Goal: Communication & Community: Connect with others

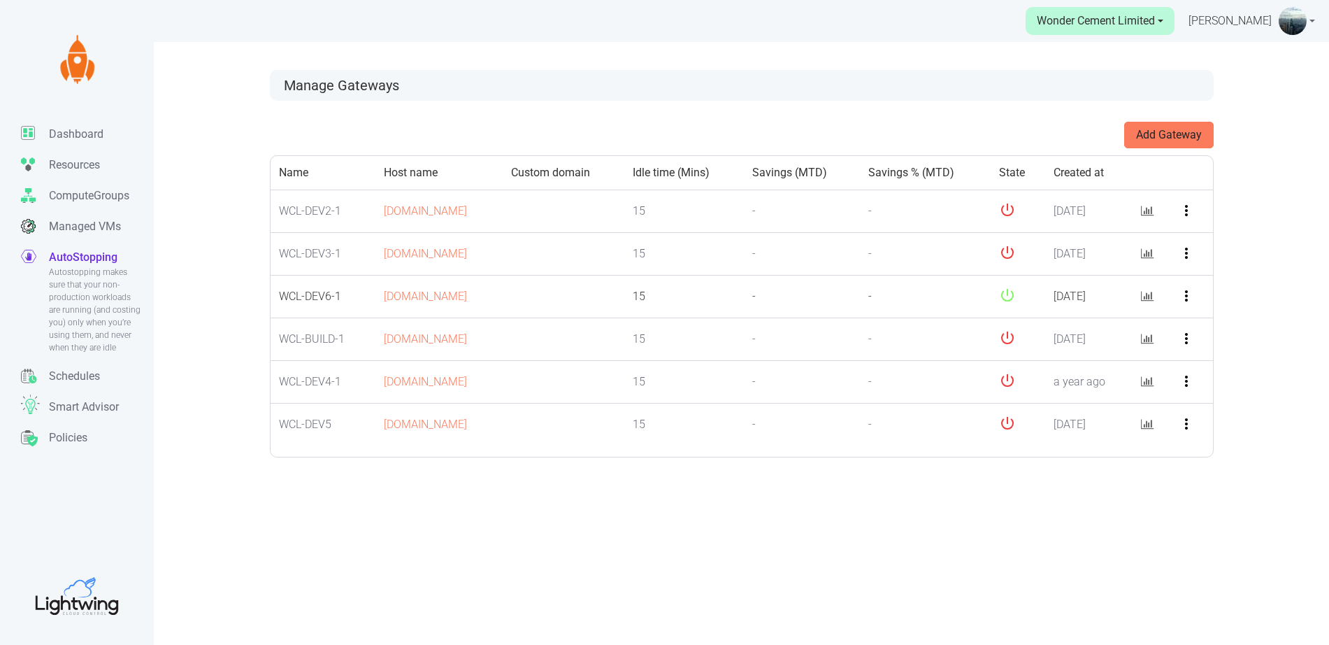
click at [1188, 295] on icon "more_vert" at bounding box center [1186, 295] width 17 height 17
click at [1212, 327] on button "Edit" at bounding box center [1239, 326] width 110 height 22
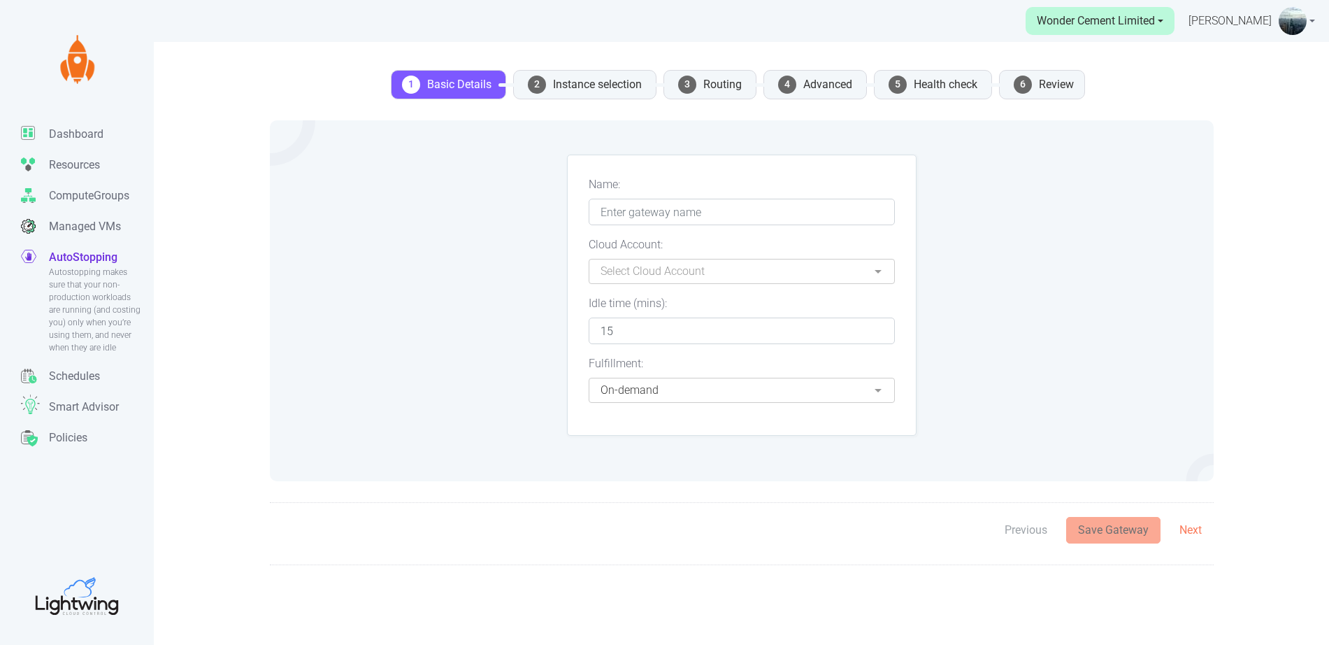
type input "WCL-DEV6-1"
click at [787, 86] on span "4" at bounding box center [787, 85] width 18 height 18
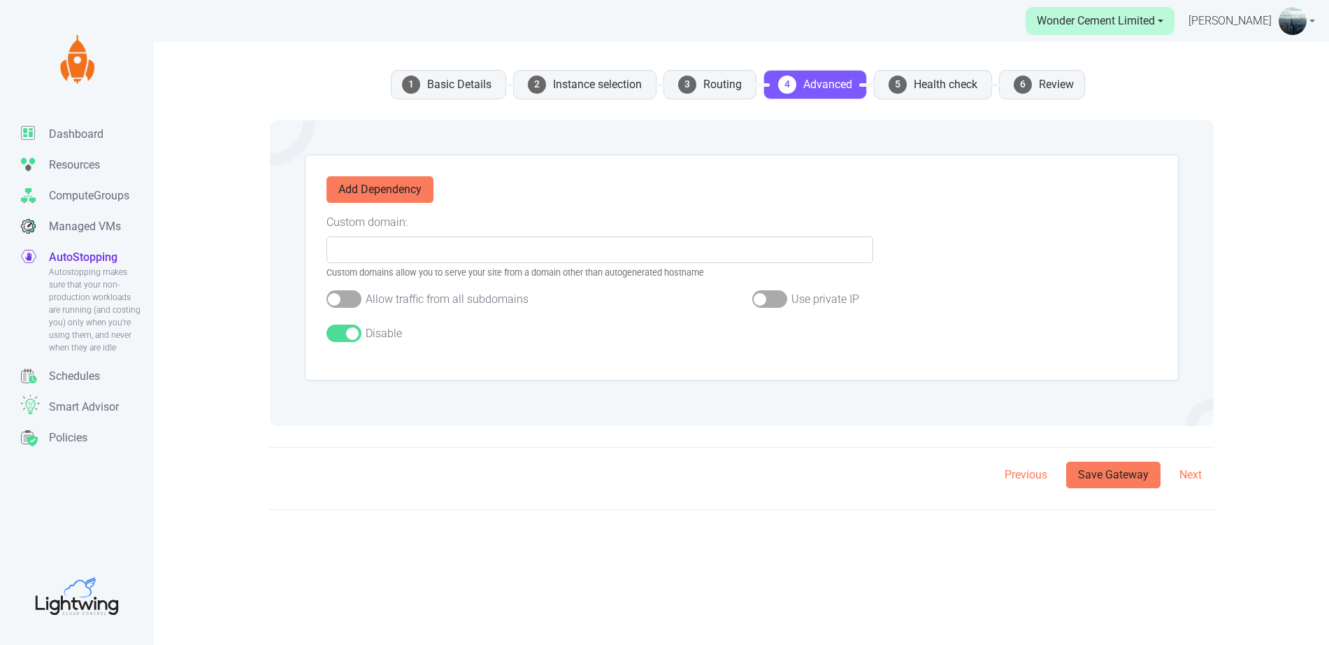
click at [340, 338] on div at bounding box center [344, 332] width 35 height 17
click at [0, 0] on input "checkbox" at bounding box center [0, 0] width 0 height 0
click at [1132, 485] on button "Save Gateway" at bounding box center [1113, 474] width 94 height 27
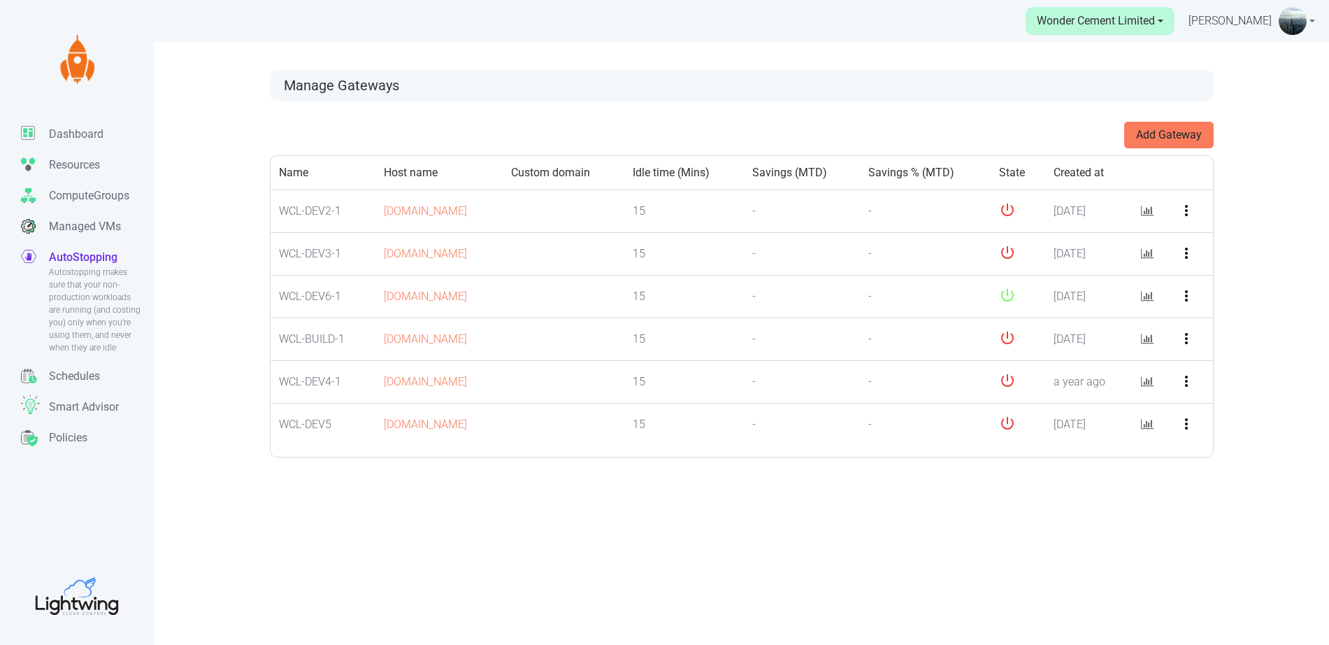
click at [1312, 22] on link "[PERSON_NAME]" at bounding box center [1252, 21] width 127 height 42
click at [1266, 95] on link "Settings" at bounding box center [1250, 106] width 123 height 22
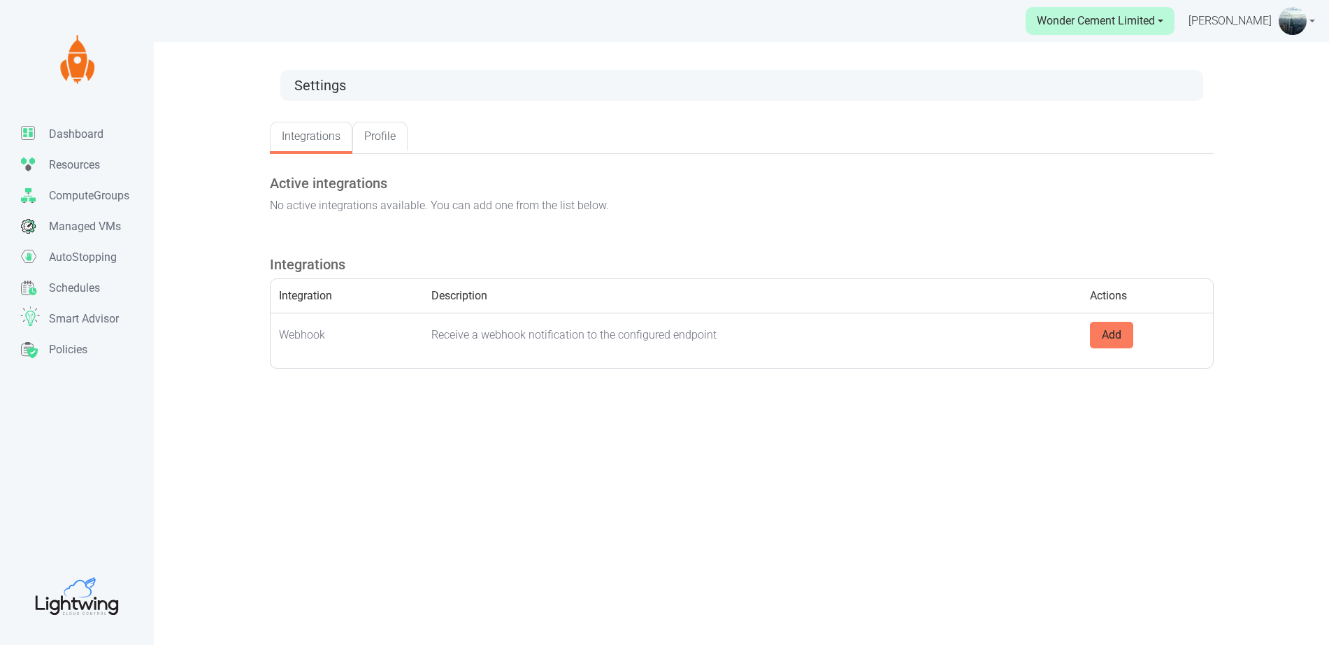
click at [311, 133] on link "Integrations" at bounding box center [311, 136] width 83 height 29
click at [379, 136] on link "Profile" at bounding box center [379, 136] width 55 height 29
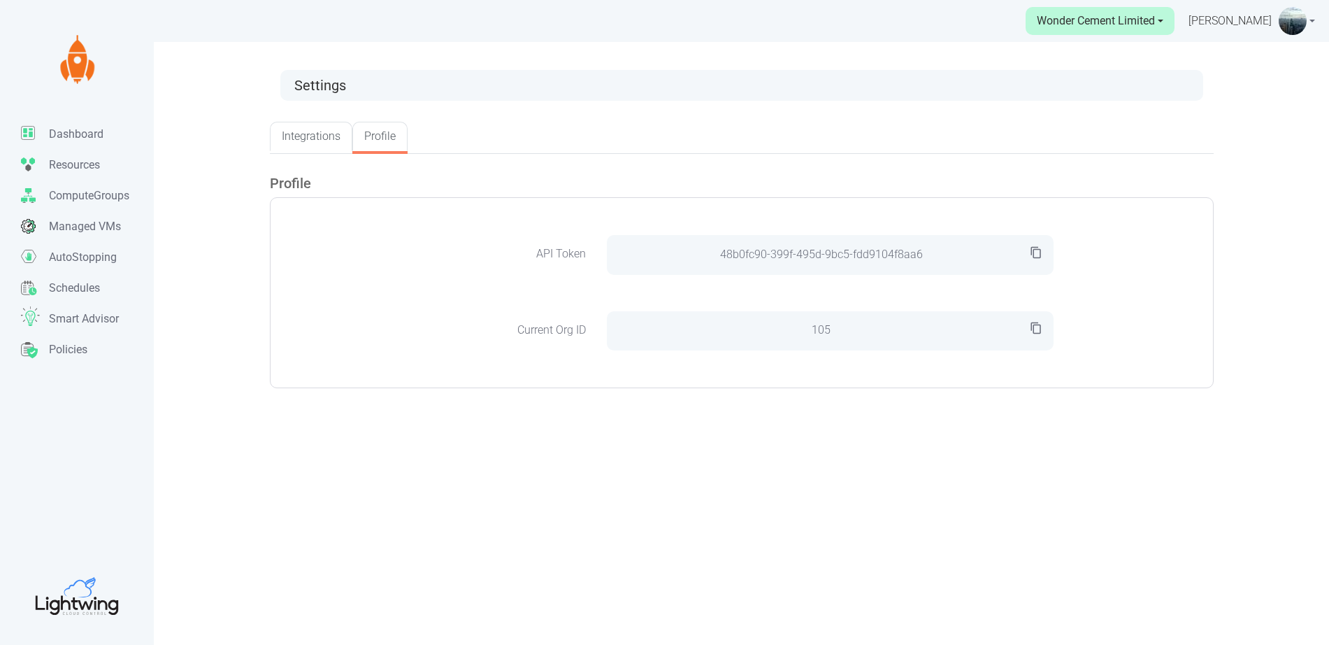
click at [306, 135] on link "Integrations" at bounding box center [311, 136] width 83 height 29
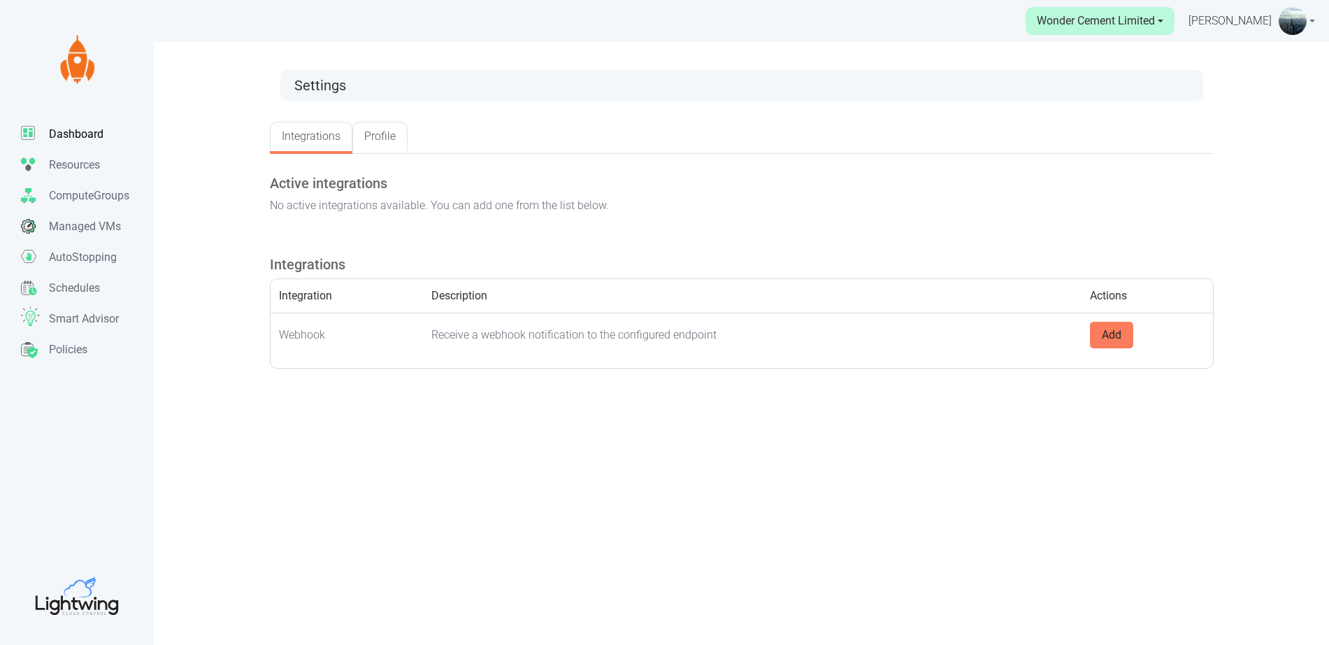
click at [95, 126] on p "Dashboard" at bounding box center [76, 134] width 55 height 17
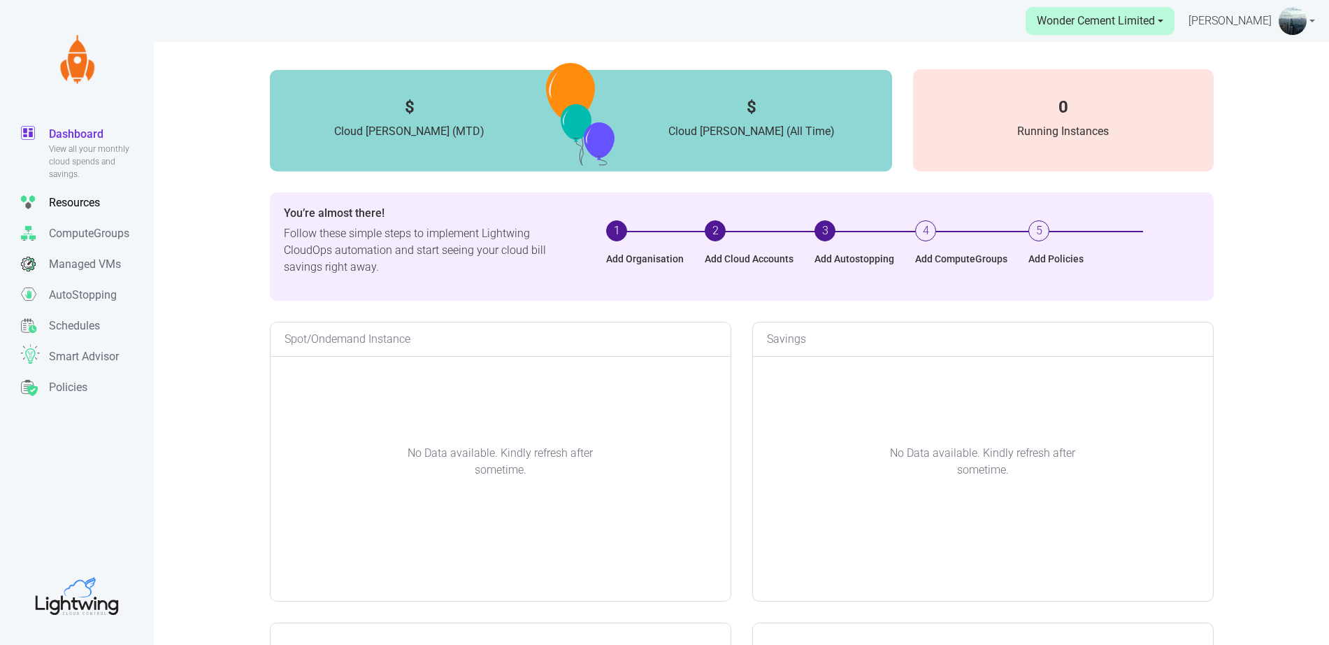
click at [77, 193] on link "Resources Manage your cloud resources across all your connected cloud accounts." at bounding box center [87, 202] width 133 height 31
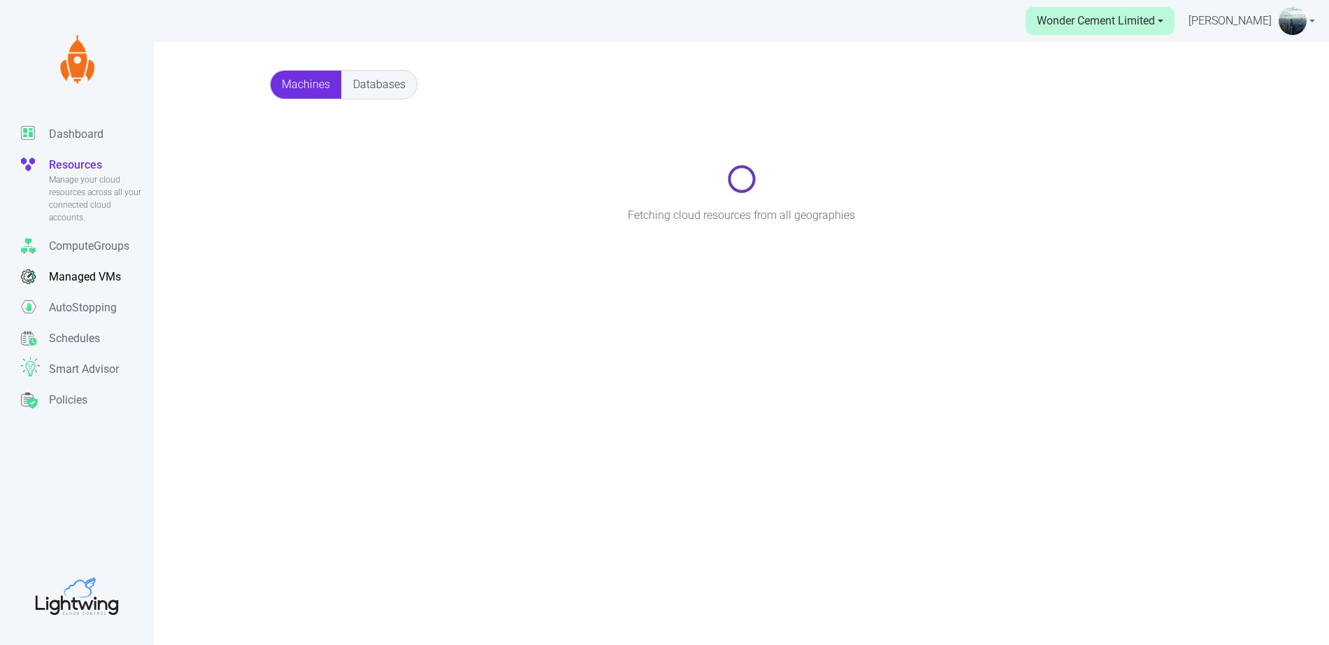
click at [87, 287] on link "Managed VMs Managed VMs are managed instance utilizing cloud excess capacity. T…" at bounding box center [87, 276] width 133 height 31
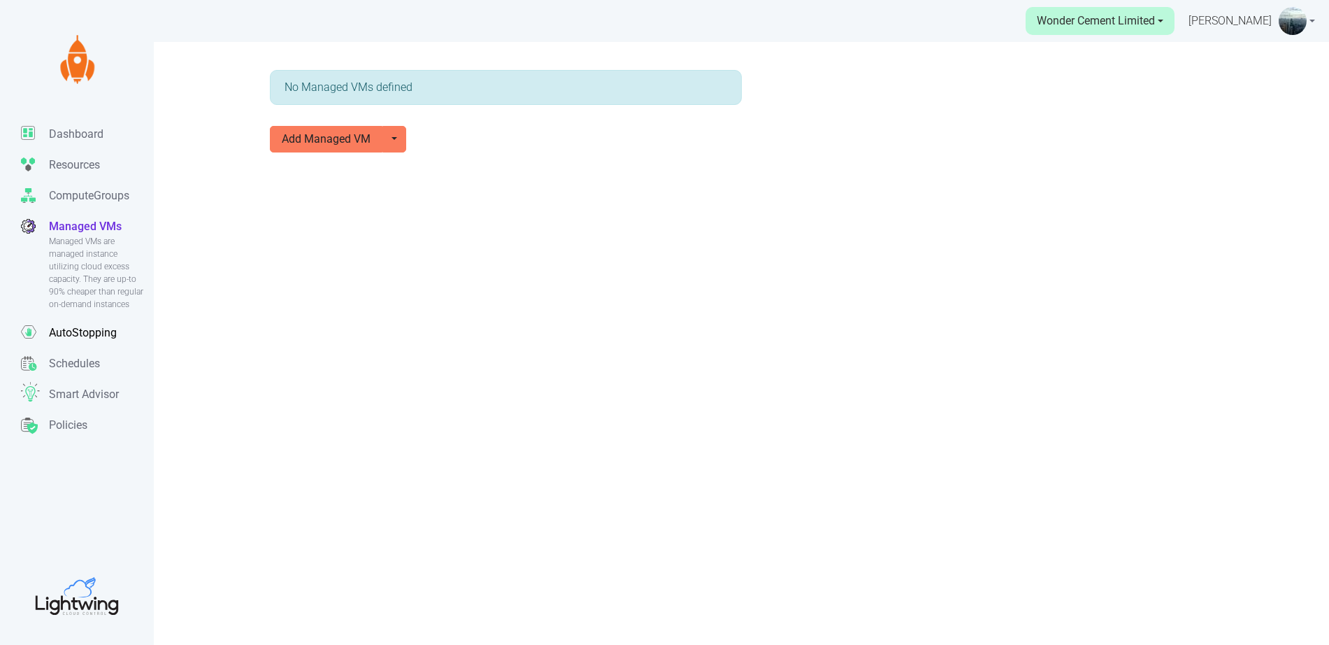
click at [84, 320] on link "AutoStopping Autostopping makes sure that your non-production workloads are run…" at bounding box center [87, 332] width 133 height 31
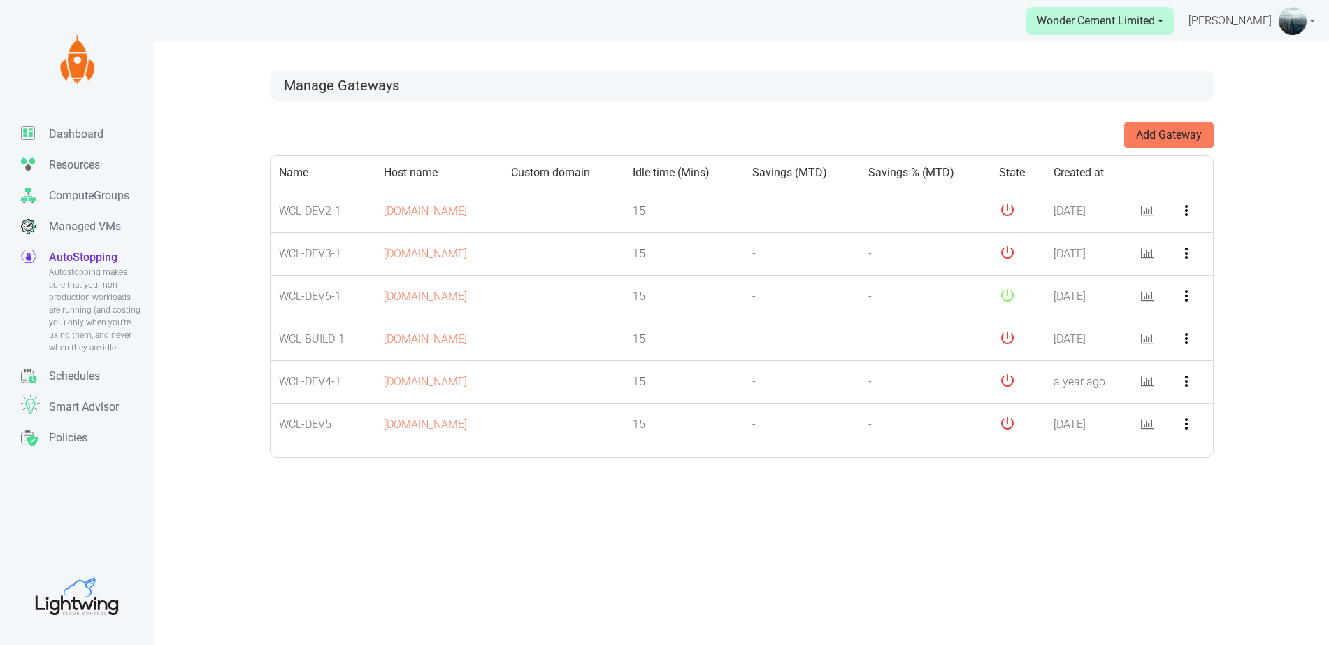
click at [1166, 19] on link "Wonder Cement Limited" at bounding box center [1100, 21] width 149 height 28
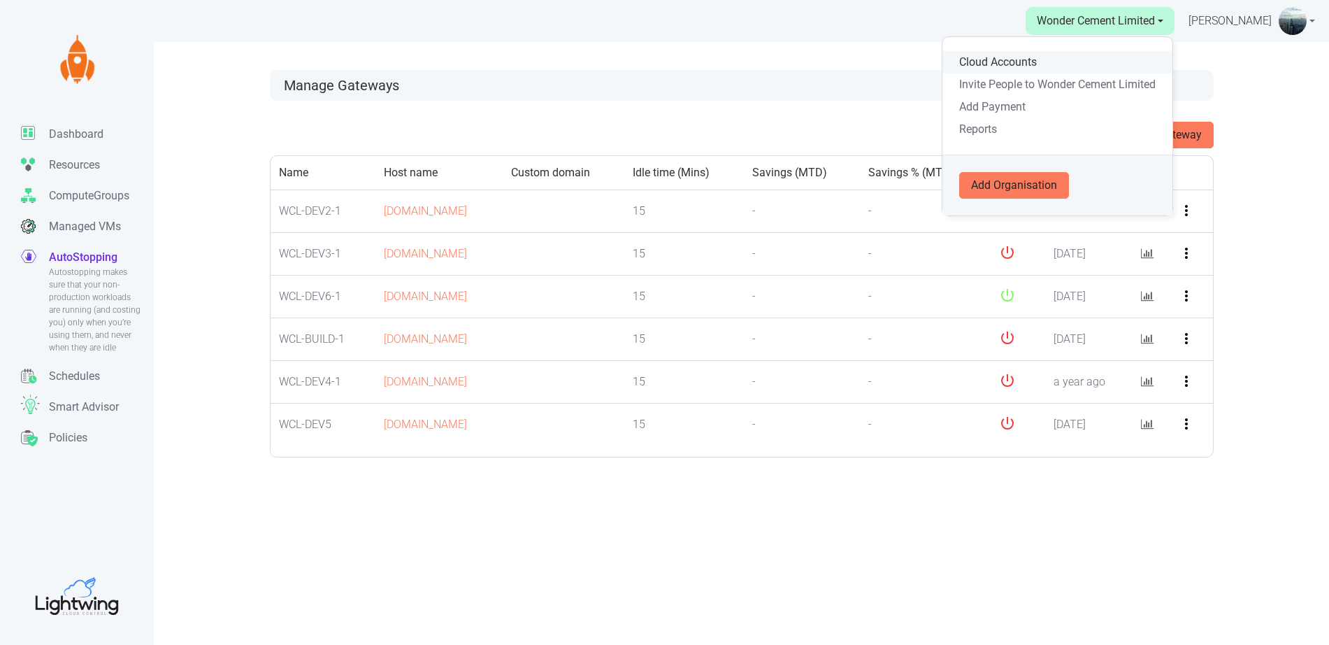
click at [1027, 62] on link "Cloud Accounts" at bounding box center [1058, 62] width 230 height 22
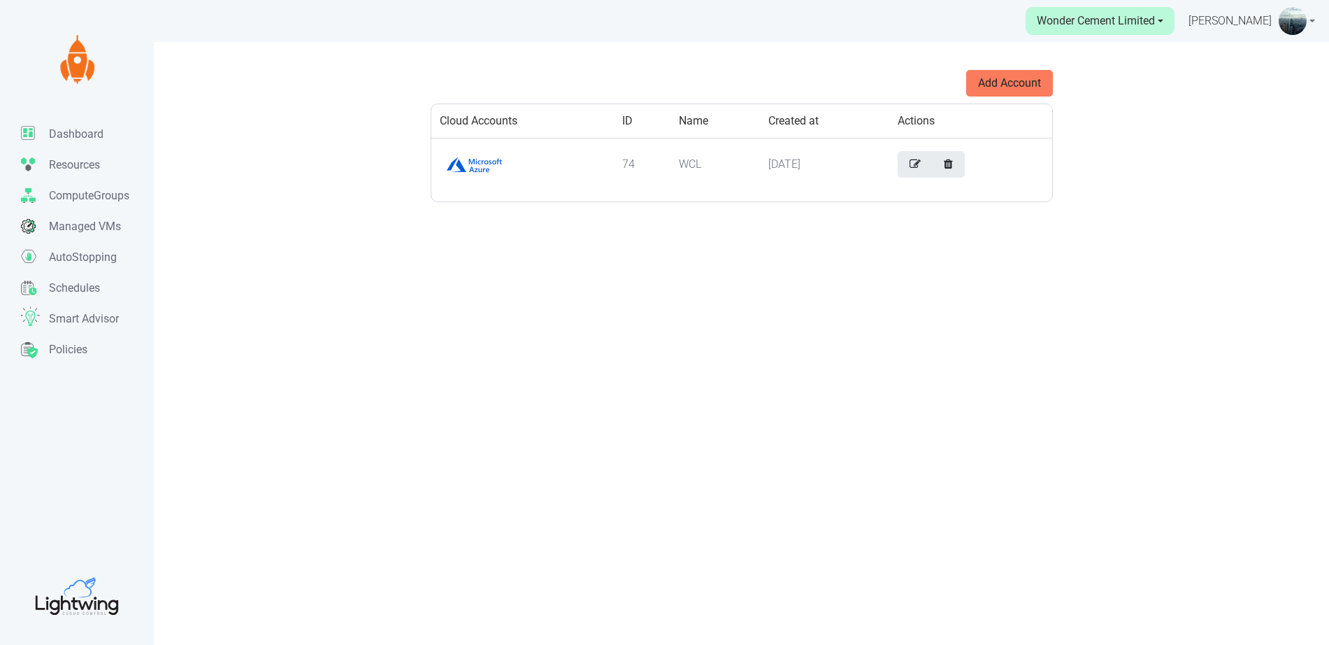
click at [1083, 23] on link "Wonder Cement Limited" at bounding box center [1100, 21] width 149 height 28
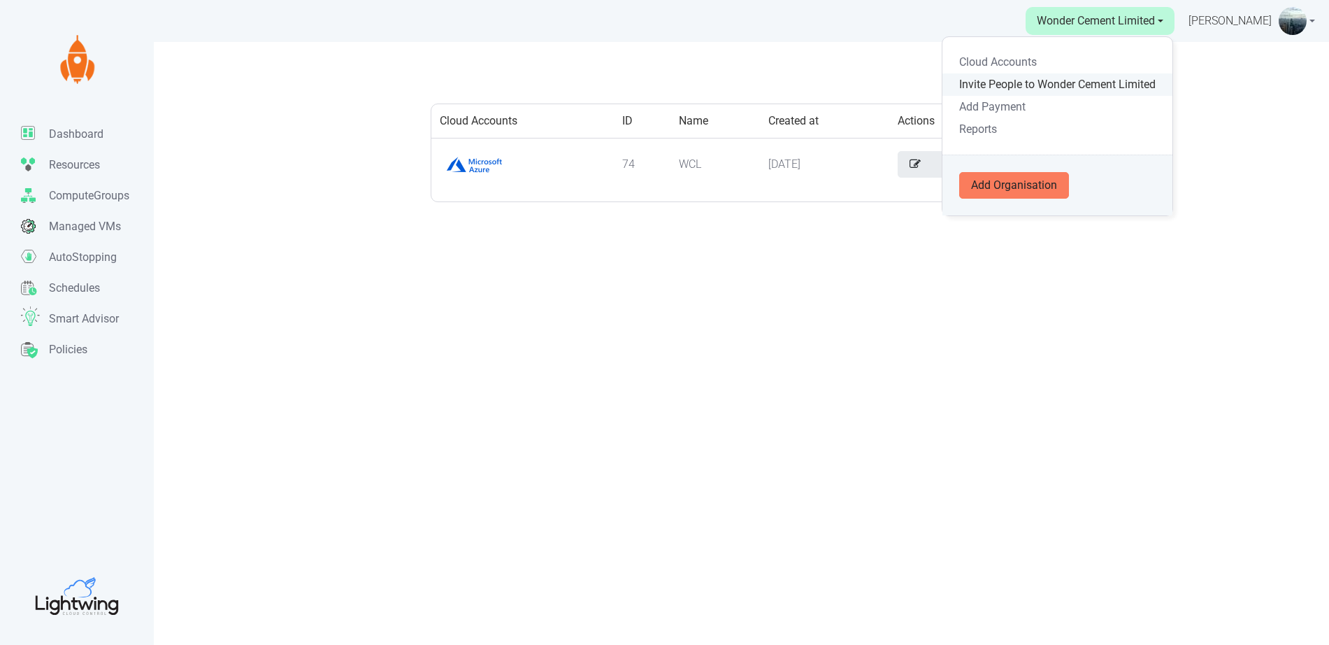
click at [1035, 89] on link "Invite People to Wonder Cement Limited" at bounding box center [1058, 84] width 230 height 22
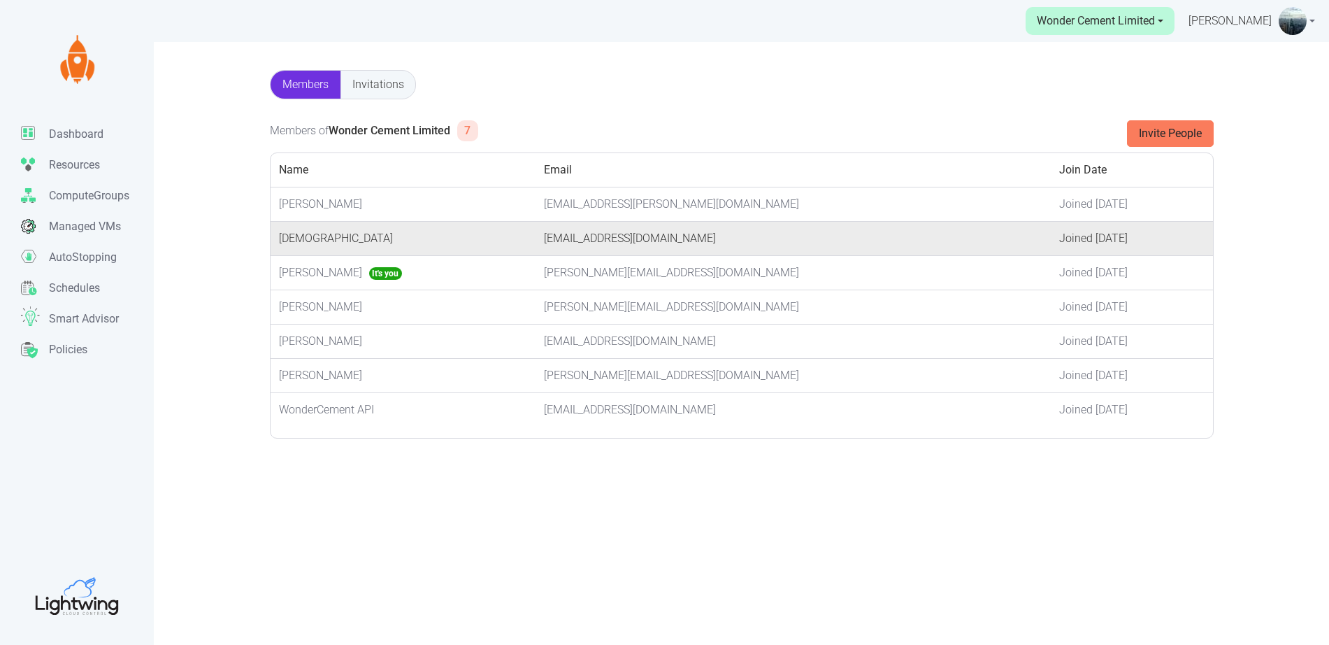
click at [296, 241] on span "[DEMOGRAPHIC_DATA]" at bounding box center [336, 237] width 114 height 13
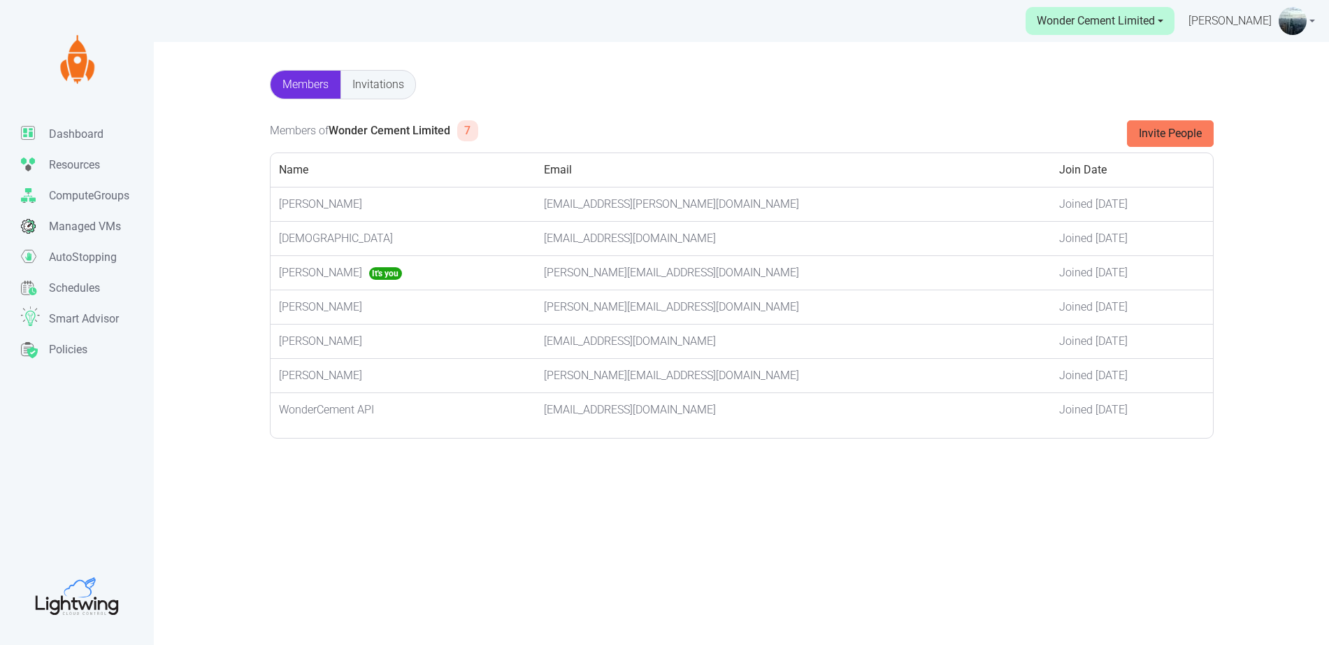
click at [382, 80] on link "Invitations" at bounding box center [378, 85] width 74 height 28
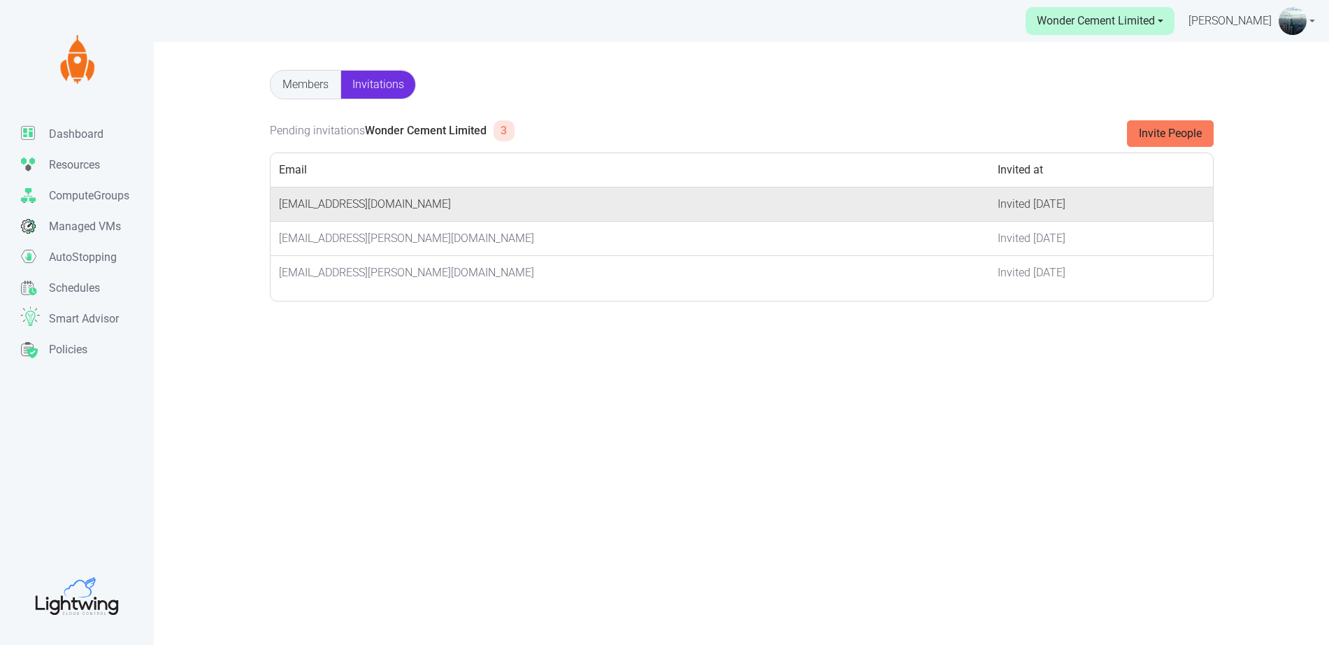
click at [343, 208] on td "[EMAIL_ADDRESS][DOMAIN_NAME]" at bounding box center [630, 204] width 719 height 34
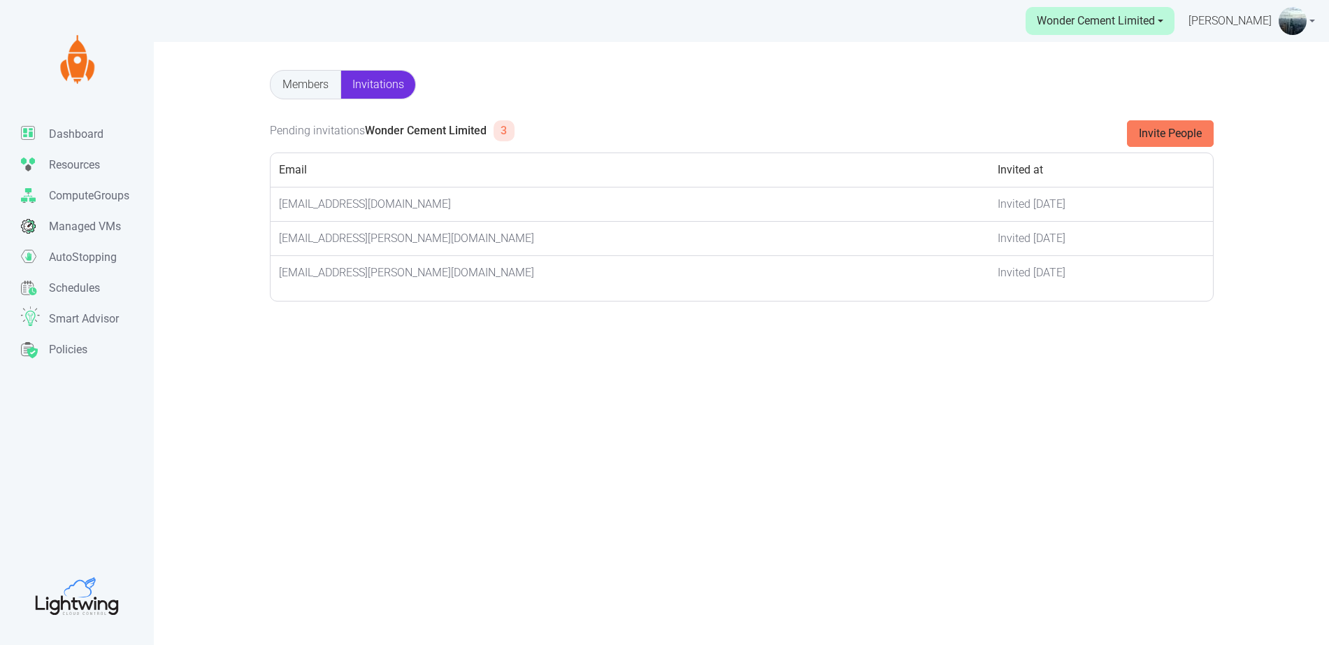
click at [503, 130] on span "3" at bounding box center [504, 130] width 21 height 21
click at [303, 83] on link "Members" at bounding box center [306, 85] width 70 height 28
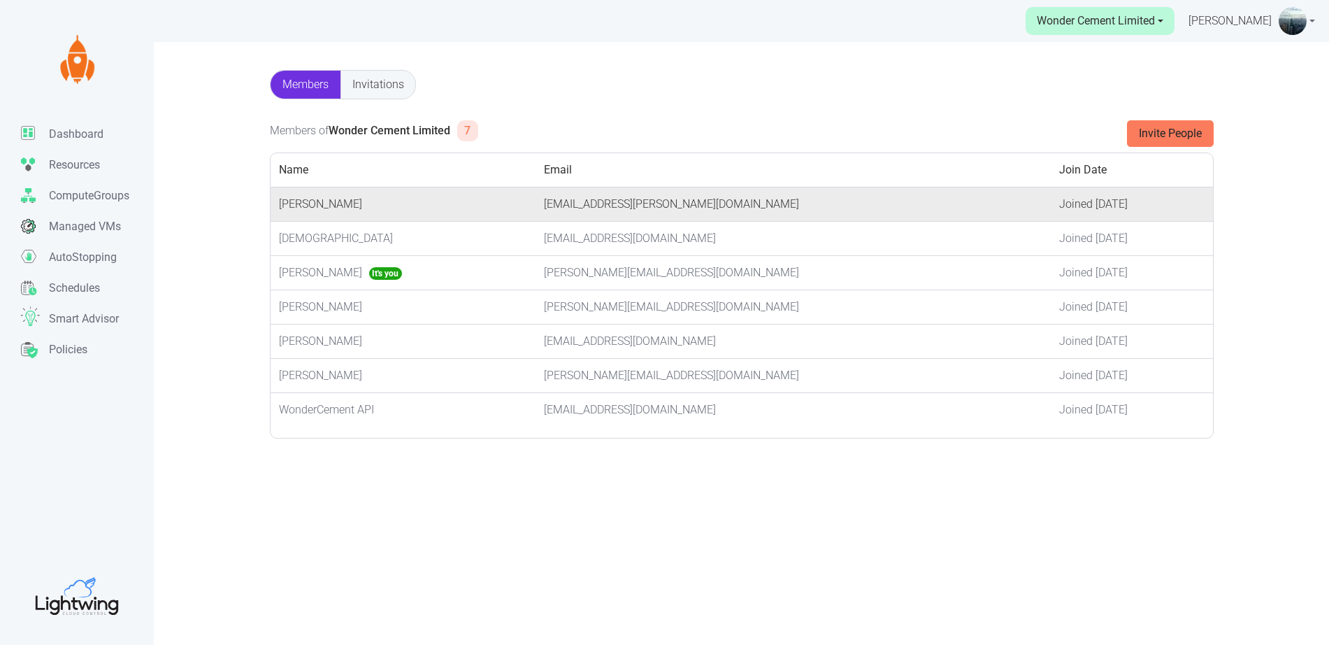
click at [394, 202] on td "[PERSON_NAME]" at bounding box center [404, 204] width 266 height 34
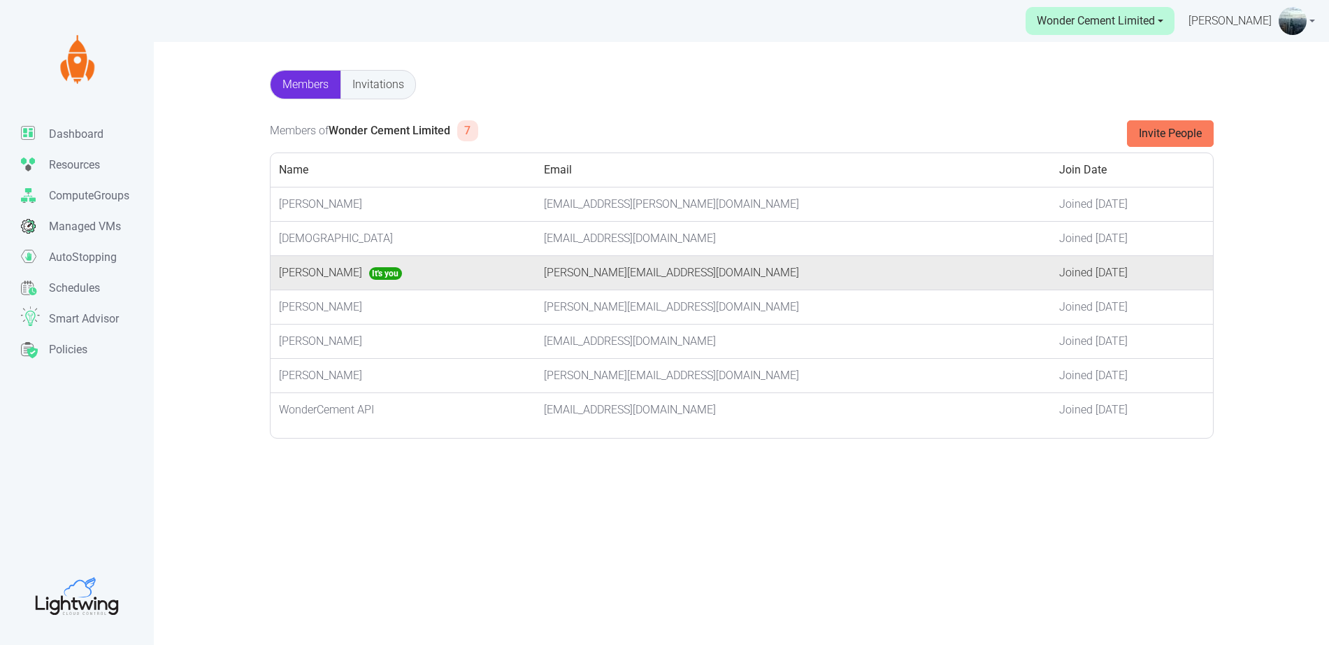
click at [348, 273] on span "[PERSON_NAME]" at bounding box center [320, 272] width 83 height 13
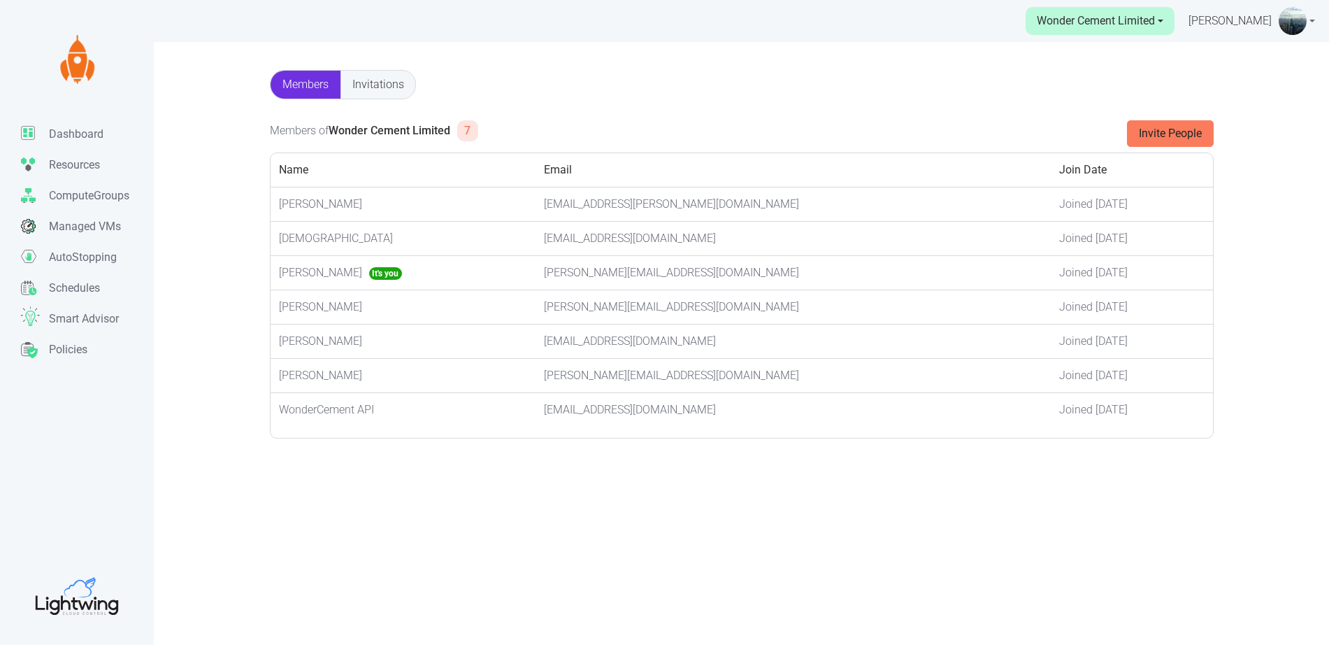
click at [378, 74] on link "Invitations" at bounding box center [378, 85] width 74 height 28
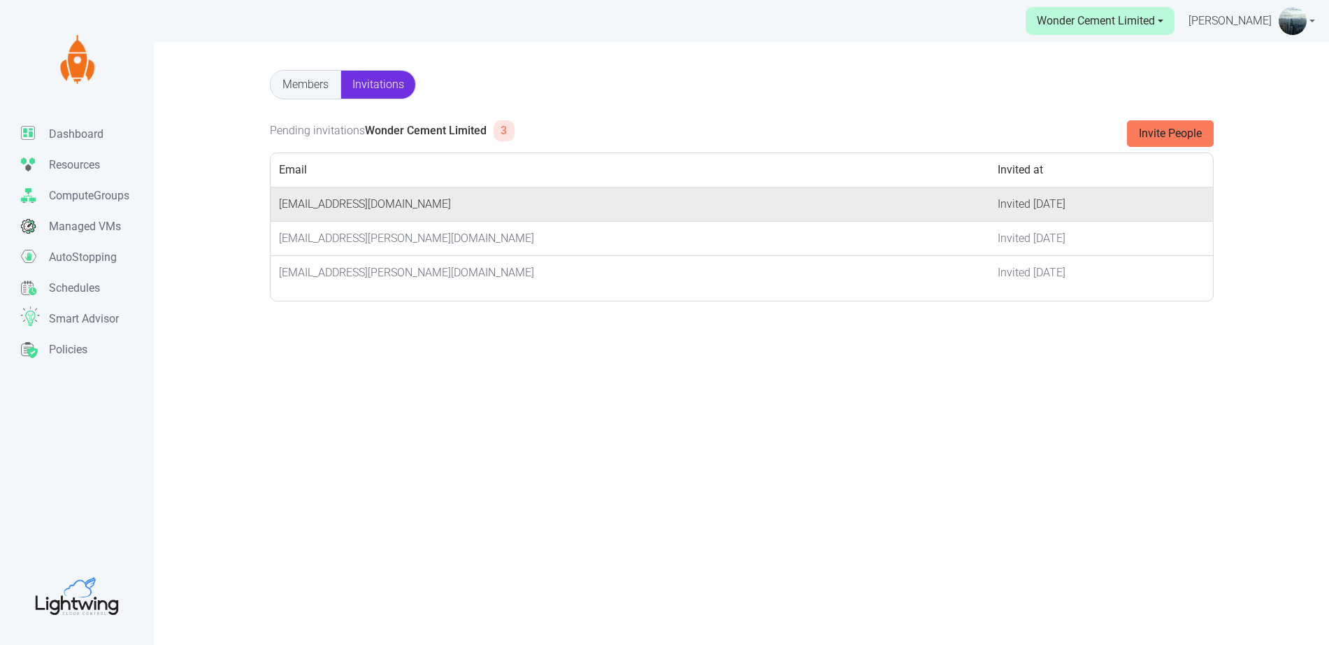
click at [349, 203] on td "[EMAIL_ADDRESS][DOMAIN_NAME]" at bounding box center [630, 204] width 719 height 34
click at [815, 201] on td "[EMAIL_ADDRESS][DOMAIN_NAME]" at bounding box center [630, 204] width 719 height 34
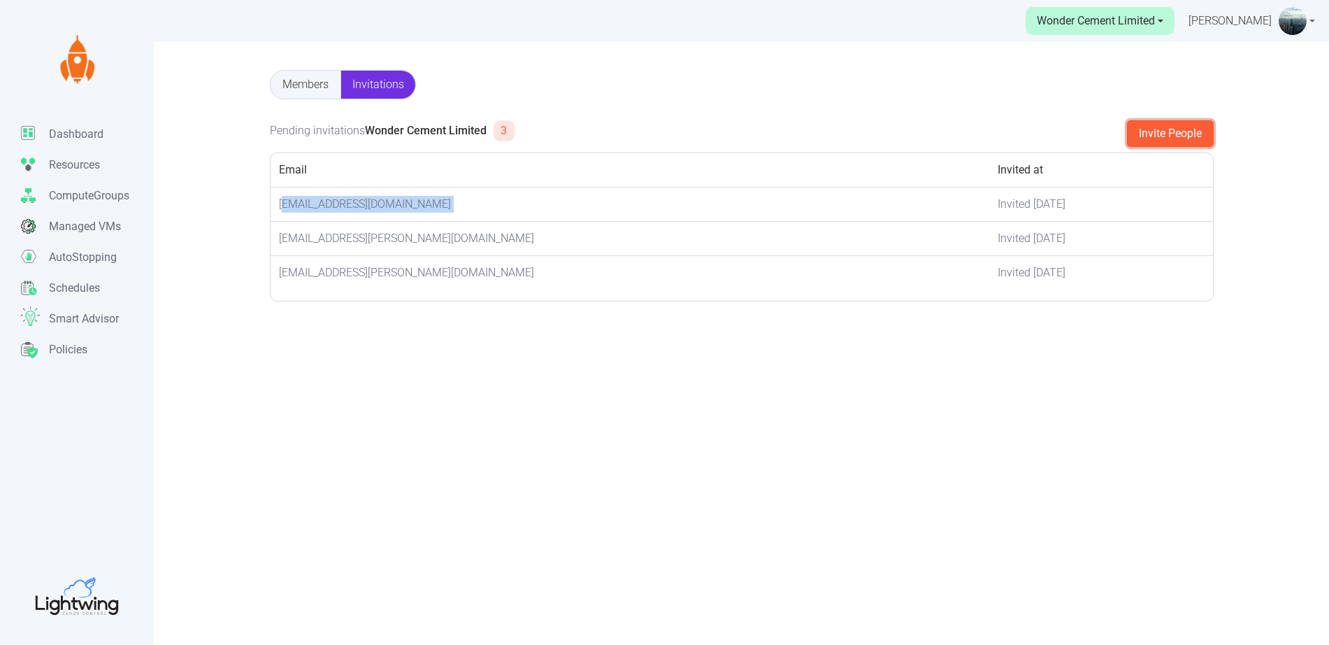
click at [1166, 140] on button "Invite People" at bounding box center [1170, 133] width 87 height 27
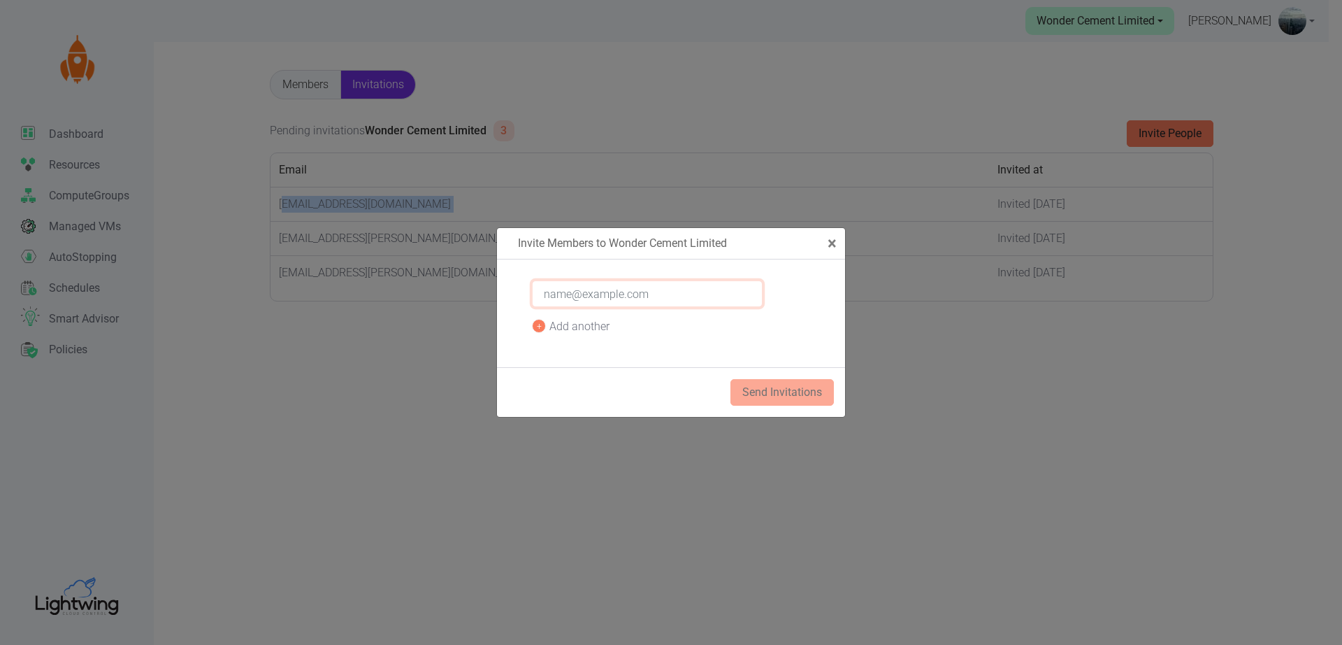
click at [610, 291] on input "email" at bounding box center [647, 293] width 231 height 27
drag, startPoint x: 608, startPoint y: 297, endPoint x: 757, endPoint y: 293, distance: 149.0
click at [757, 293] on input "[EMAIL_ADDRESS][DOMAIN_NAME]" at bounding box center [647, 293] width 231 height 27
type input "[EMAIL_ADDRESS][DOMAIN_NAME]"
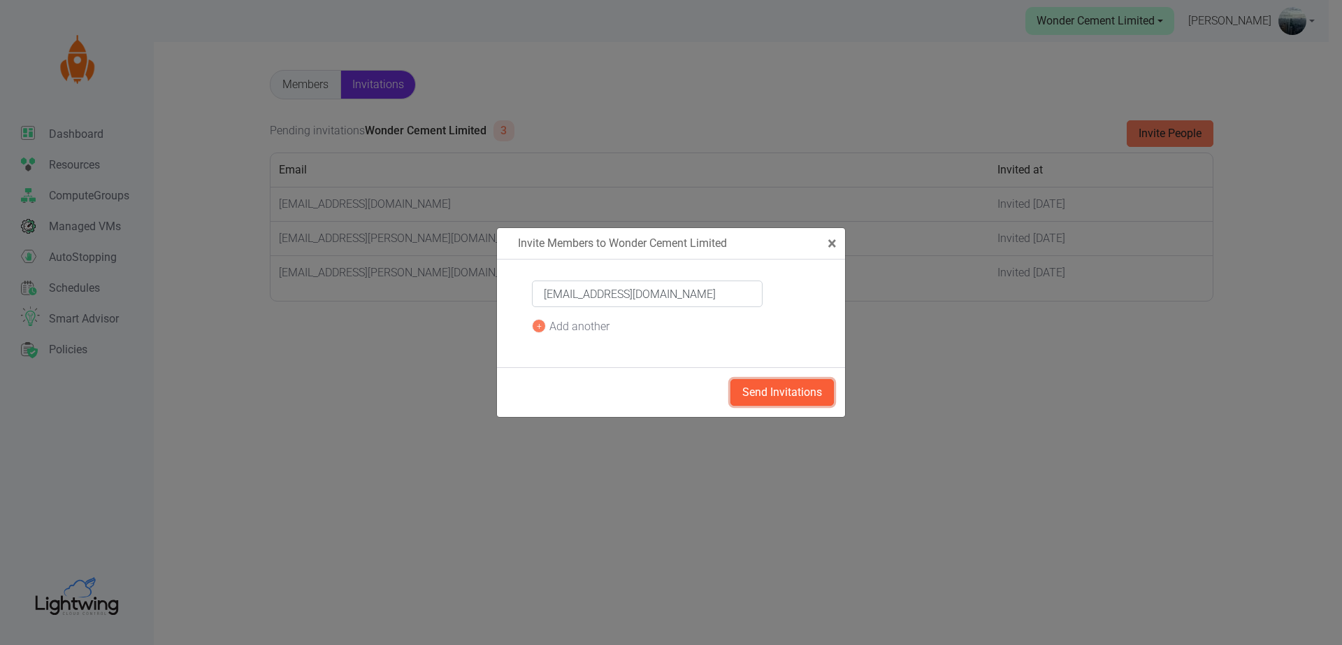
click at [796, 387] on button "Send Invitations" at bounding box center [782, 392] width 103 height 27
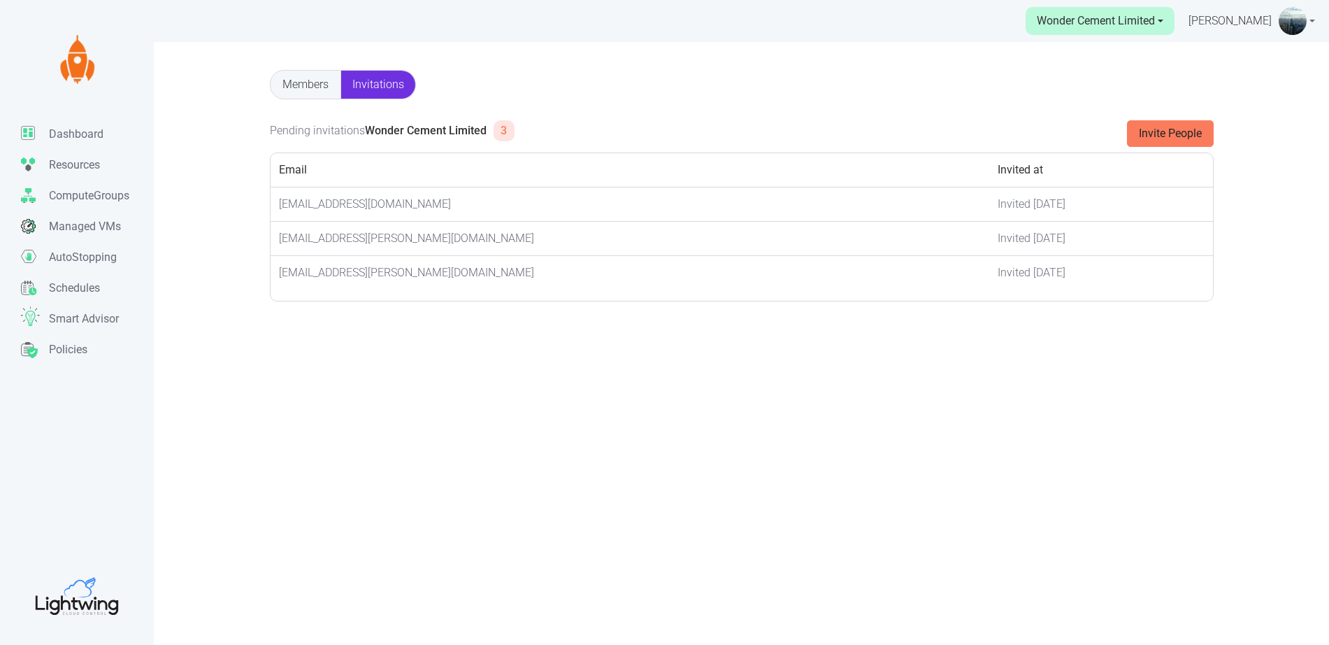
click at [305, 92] on link "Members" at bounding box center [306, 85] width 70 height 28
